Goal: Task Accomplishment & Management: Manage account settings

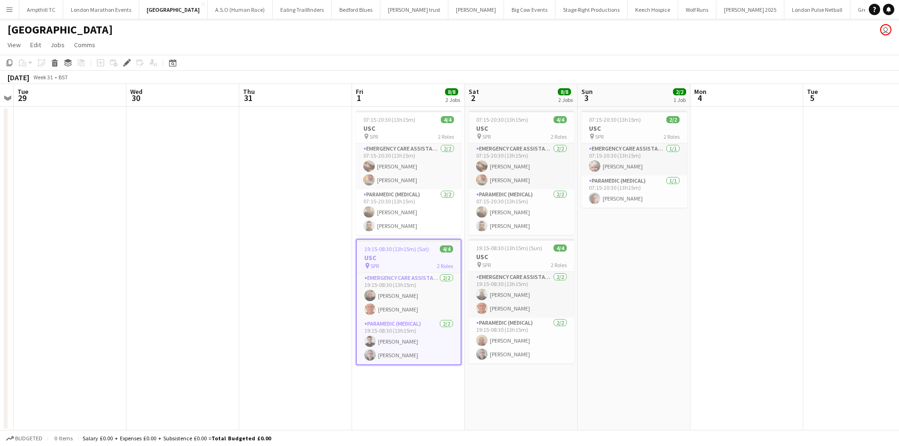
click at [8, 9] on app-icon "Menu" at bounding box center [10, 10] width 8 height 8
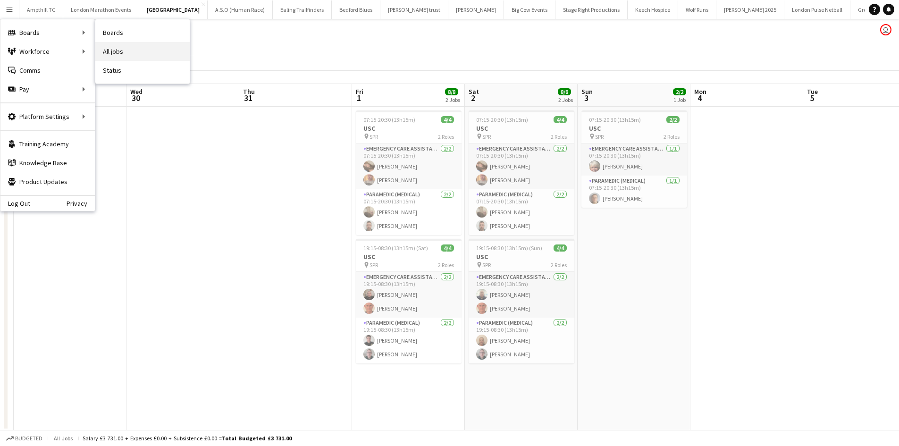
click at [117, 51] on link "All jobs" at bounding box center [142, 51] width 94 height 19
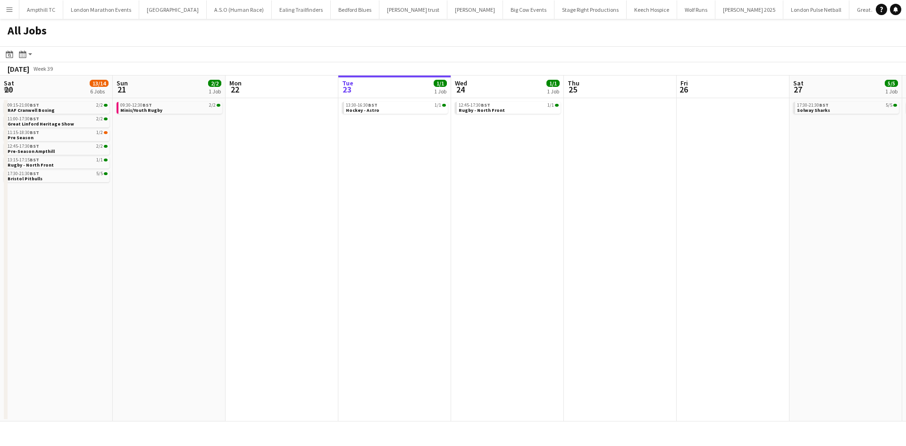
scroll to position [0, 226]
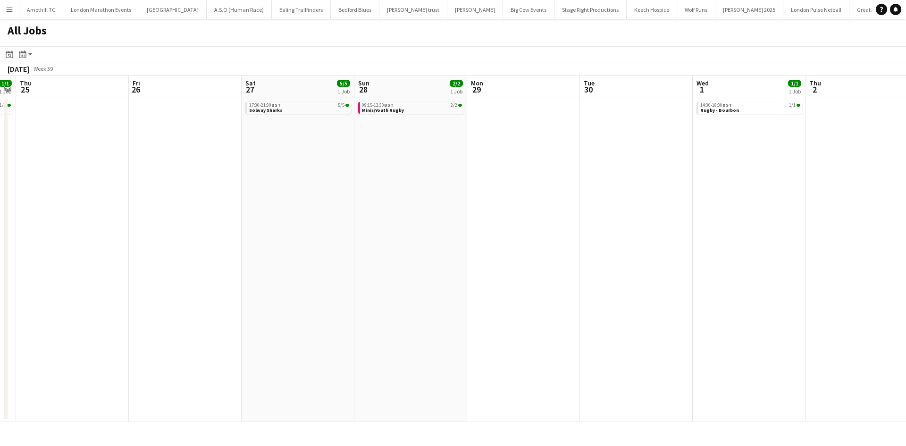
drag, startPoint x: 775, startPoint y: 210, endPoint x: 459, endPoint y: 223, distance: 316.5
click at [453, 227] on app-calendar-viewport "Mon 22 Tue 23 1/1 1 Job Wed 24 1/1 1 Job Thu 25 Fri 26 Sat 27 5/5 1 Job Sun 28 …" at bounding box center [453, 249] width 906 height 346
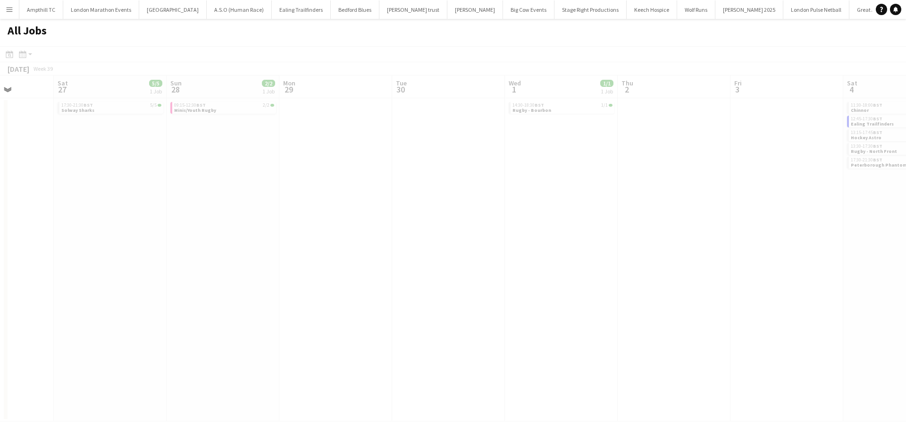
drag, startPoint x: 437, startPoint y: 211, endPoint x: 396, endPoint y: 205, distance: 41.0
click at [312, 206] on app-all-jobs "All Jobs Date picker SEP 2025 SEP 2025 Monday M Tuesday T Wednesday W Thursday …" at bounding box center [453, 220] width 906 height 403
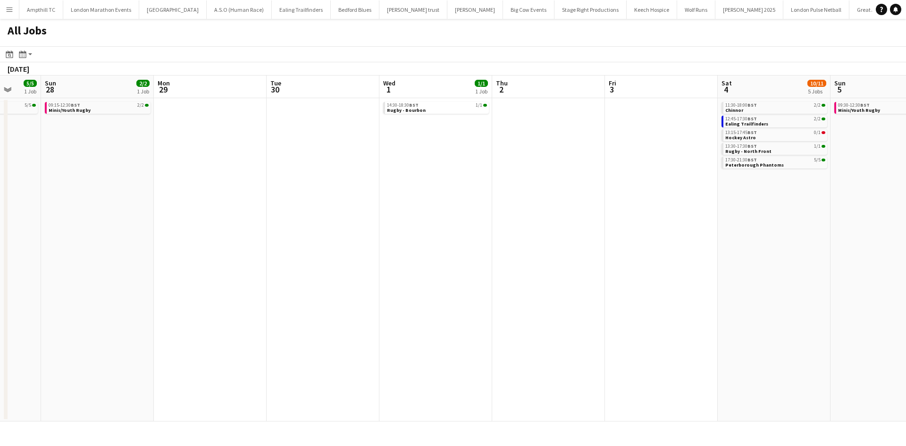
scroll to position [0, 362]
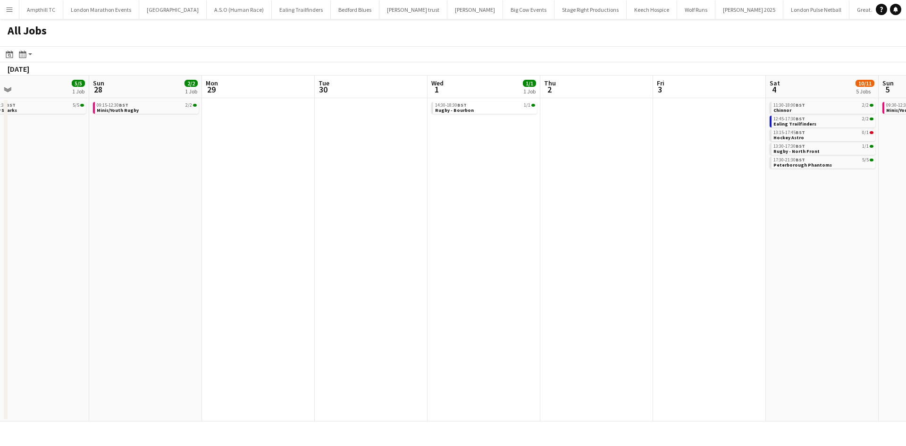
drag, startPoint x: 560, startPoint y: 206, endPoint x: 274, endPoint y: 207, distance: 286.0
click at [274, 207] on app-calendar-viewport "Wed 24 1/1 1 Job Thu 25 Fri 26 Sat 27 5/5 1 Job Sun 28 2/2 1 Job Mon 29 Tue 30 …" at bounding box center [453, 249] width 906 height 346
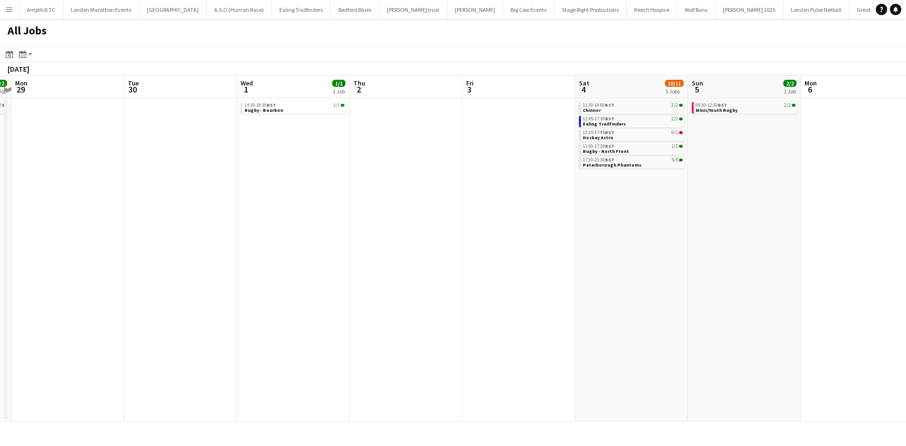
drag, startPoint x: 402, startPoint y: 243, endPoint x: 516, endPoint y: 245, distance: 114.3
click at [515, 245] on app-calendar-viewport "Fri 26 Sat 27 5/5 1 Job Sun 28 2/2 1 Job Mon 29 Tue 30 Wed 1 1/1 1 Job Thu 2 Fr…" at bounding box center [453, 249] width 906 height 346
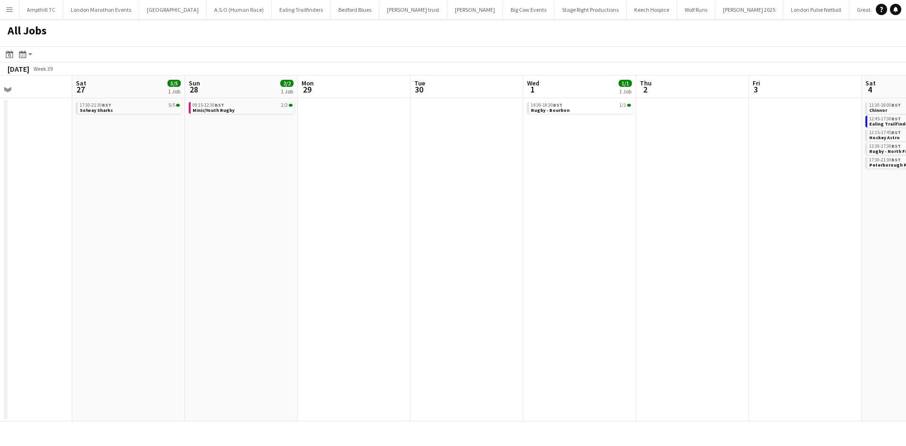
drag, startPoint x: 319, startPoint y: 152, endPoint x: 753, endPoint y: 156, distance: 434.2
click at [753, 156] on app-calendar-viewport "Wed 24 1/1 1 Job Thu 25 Fri 26 Sat 27 5/5 1 Job Sun 28 2/2 1 Job Mon 29 Tue 30 …" at bounding box center [453, 249] width 906 height 346
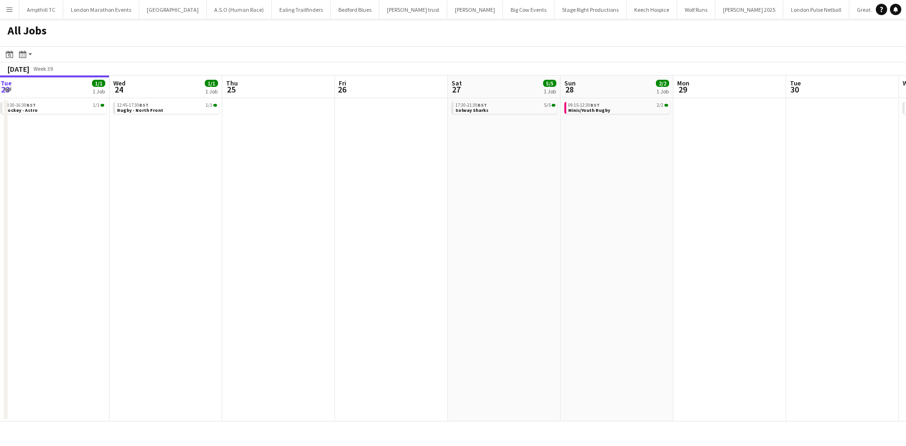
drag, startPoint x: 323, startPoint y: 258, endPoint x: 487, endPoint y: 244, distance: 164.9
click at [487, 244] on app-calendar-viewport "Sun 21 2/2 1 Job Mon 22 Tue 23 1/1 1 Job Wed 24 1/1 1 Job Thu 25 Fri 26 Sat 27 …" at bounding box center [453, 249] width 906 height 346
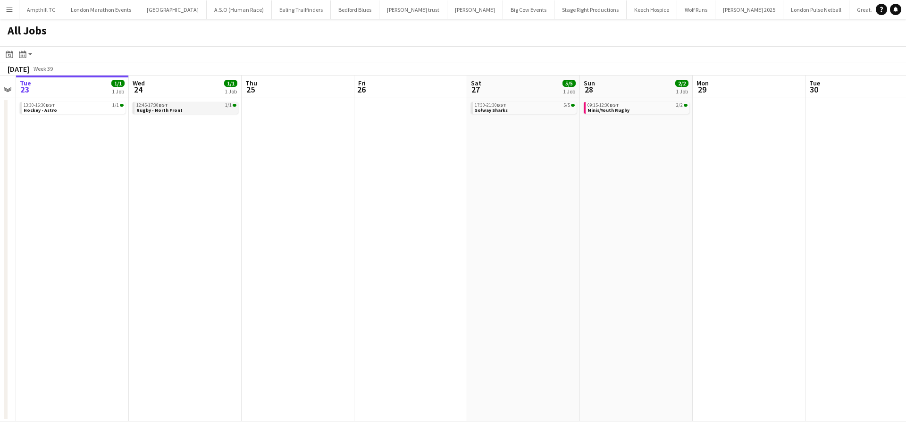
click at [178, 108] on link "12:45-17:30 BST 1/1 Rugby - North Front" at bounding box center [186, 107] width 100 height 11
click at [160, 108] on span "Rugby - North Front" at bounding box center [159, 110] width 46 height 6
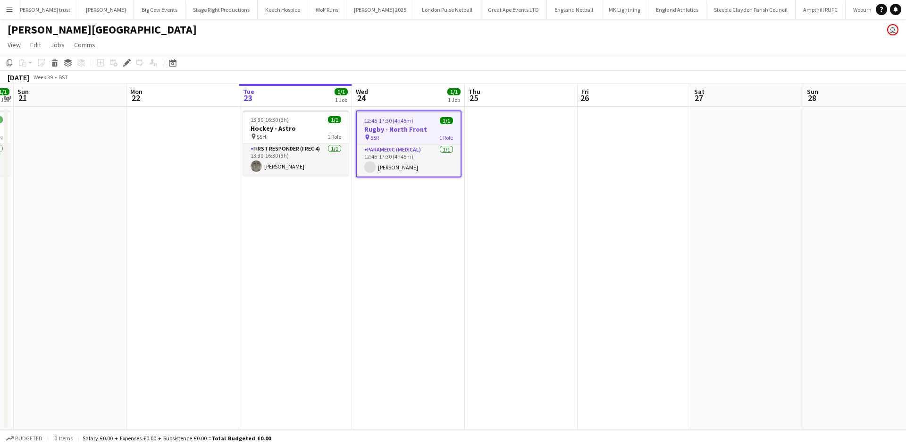
scroll to position [0, 372]
drag, startPoint x: 128, startPoint y: 60, endPoint x: 135, endPoint y: 63, distance: 7.2
click at [128, 60] on icon "Edit" at bounding box center [127, 63] width 8 height 8
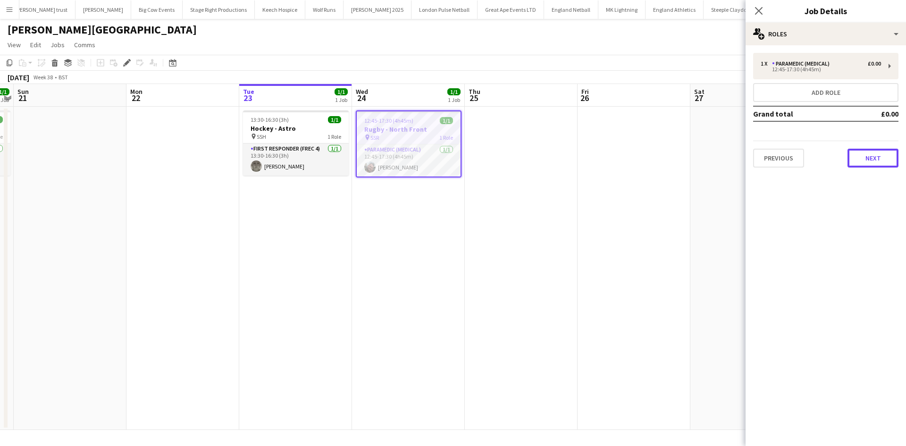
click at [857, 163] on button "Next" at bounding box center [873, 158] width 51 height 19
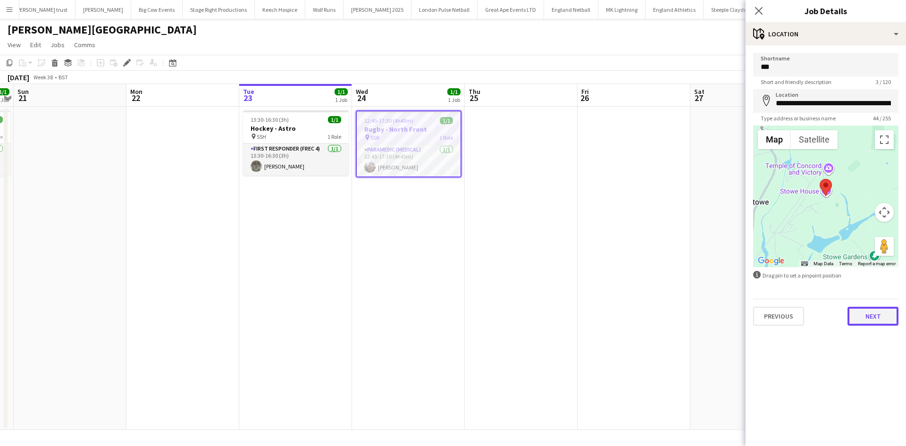
click at [875, 322] on button "Next" at bounding box center [873, 316] width 51 height 19
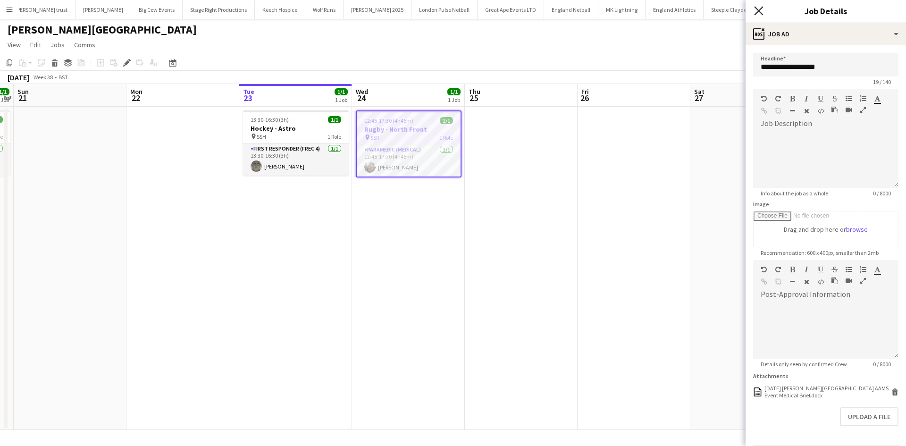
click at [758, 11] on icon at bounding box center [758, 10] width 9 height 9
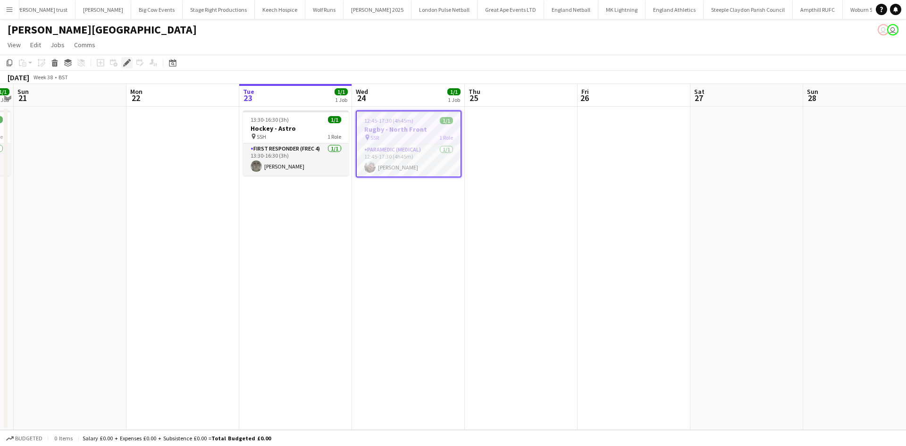
click at [124, 67] on div "Edit" at bounding box center [126, 62] width 11 height 11
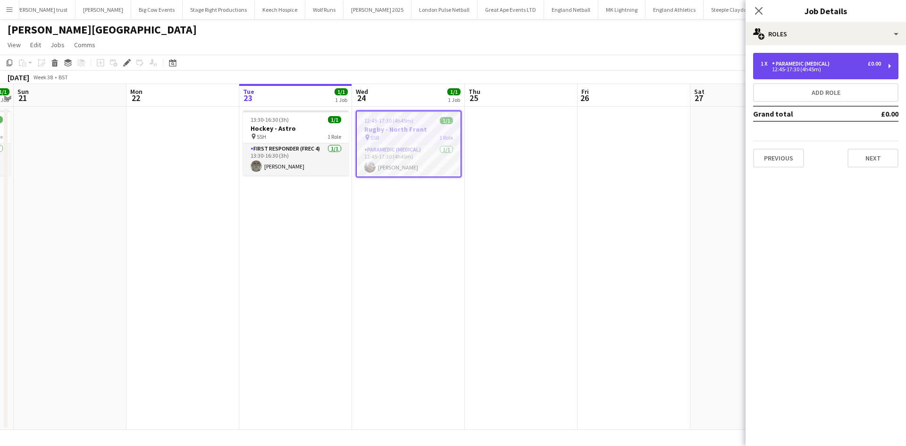
click at [790, 67] on div "12:45-17:30 (4h45m)" at bounding box center [821, 69] width 120 height 5
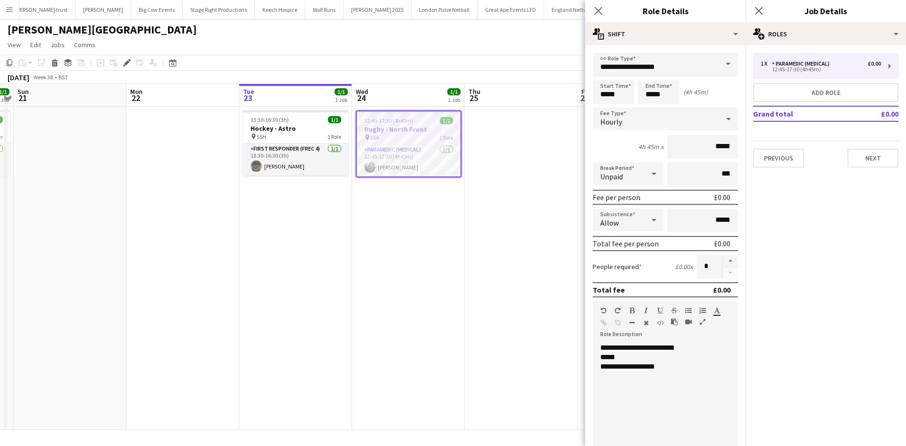
click at [630, 369] on div "**********" at bounding box center [661, 366] width 123 height 9
click at [760, 12] on icon at bounding box center [758, 10] width 9 height 9
